Goal: Download file/media

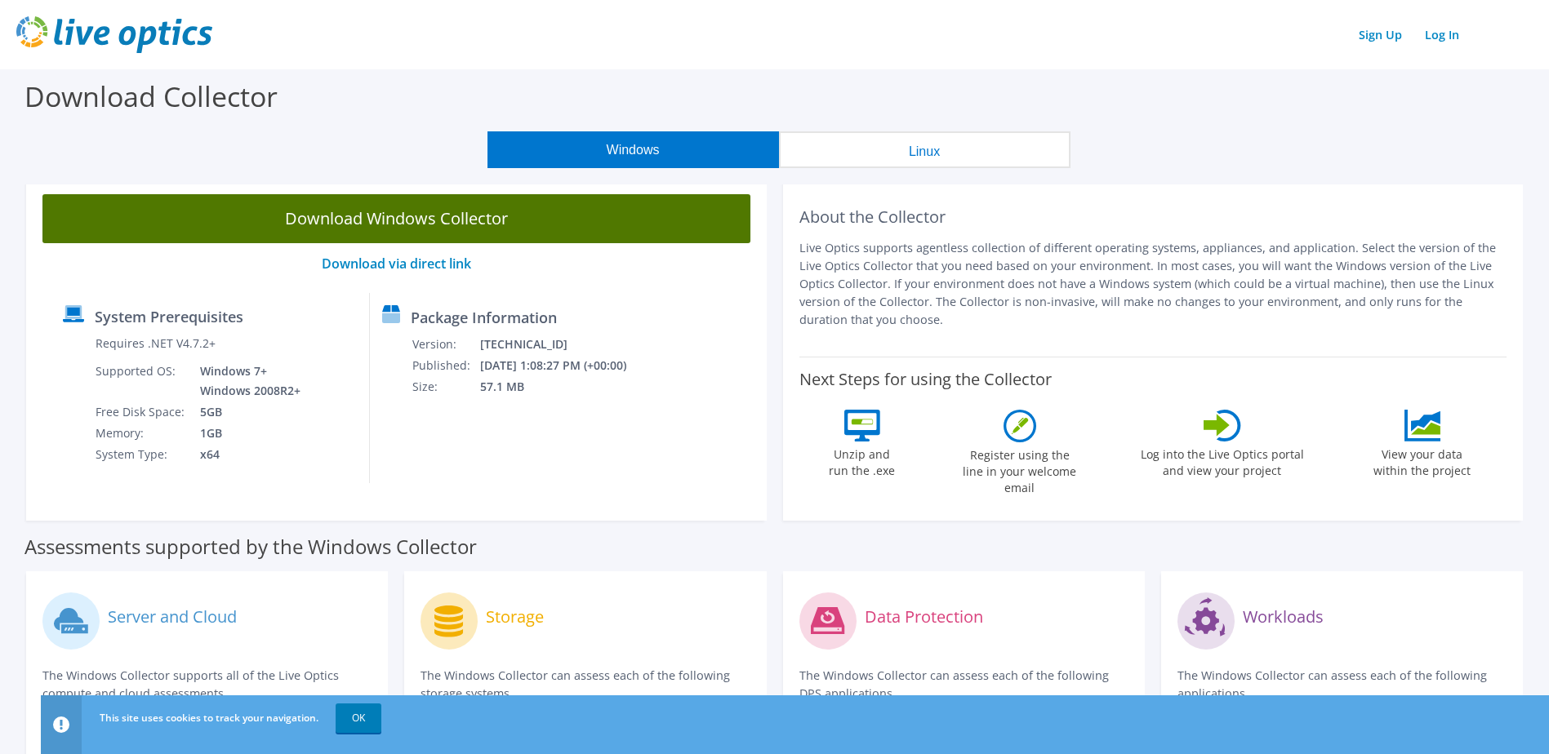
click at [351, 221] on link "Download Windows Collector" at bounding box center [396, 218] width 708 height 49
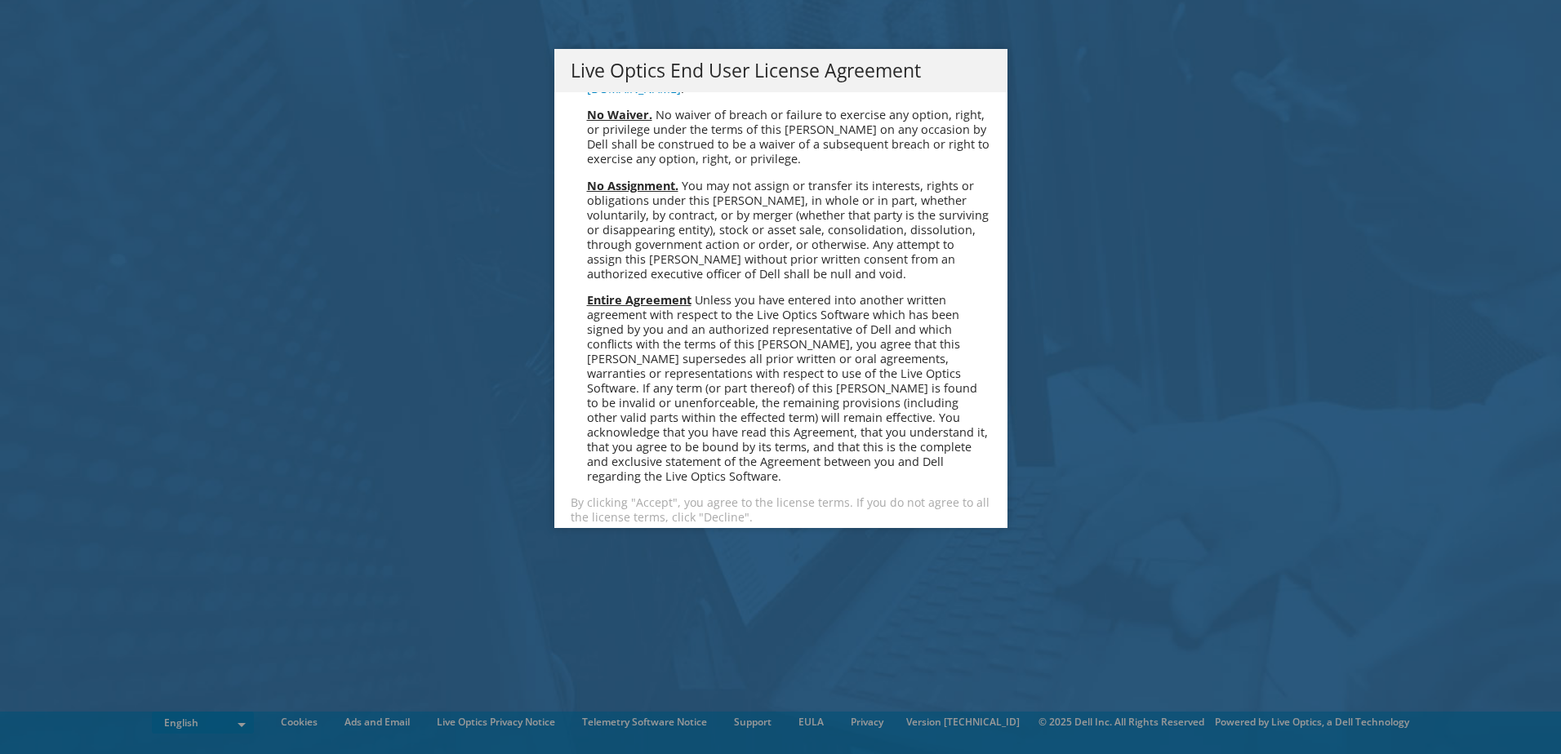
scroll to position [6174, 0]
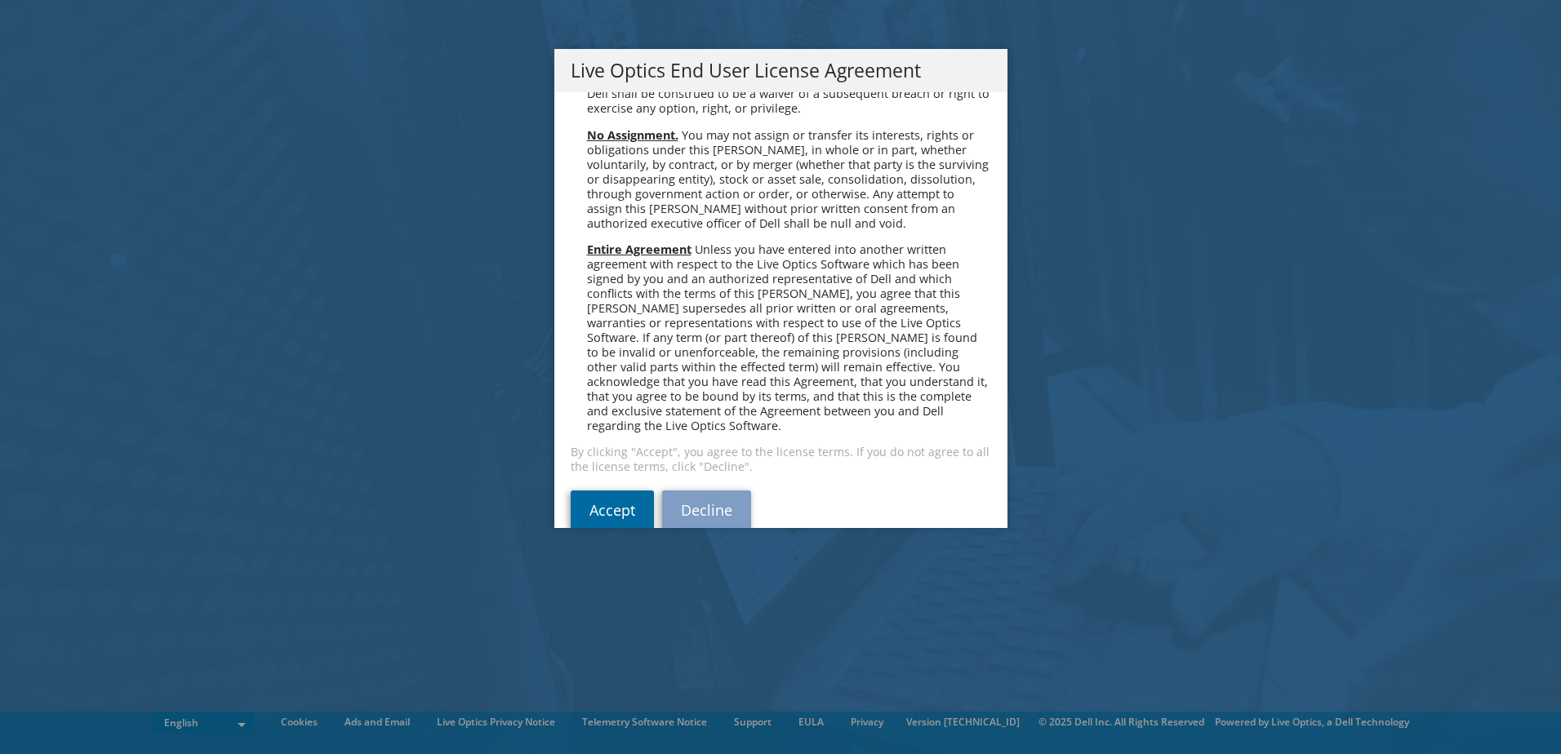
click at [607, 491] on link "Accept" at bounding box center [612, 510] width 83 height 39
